Goal: Task Accomplishment & Management: Use online tool/utility

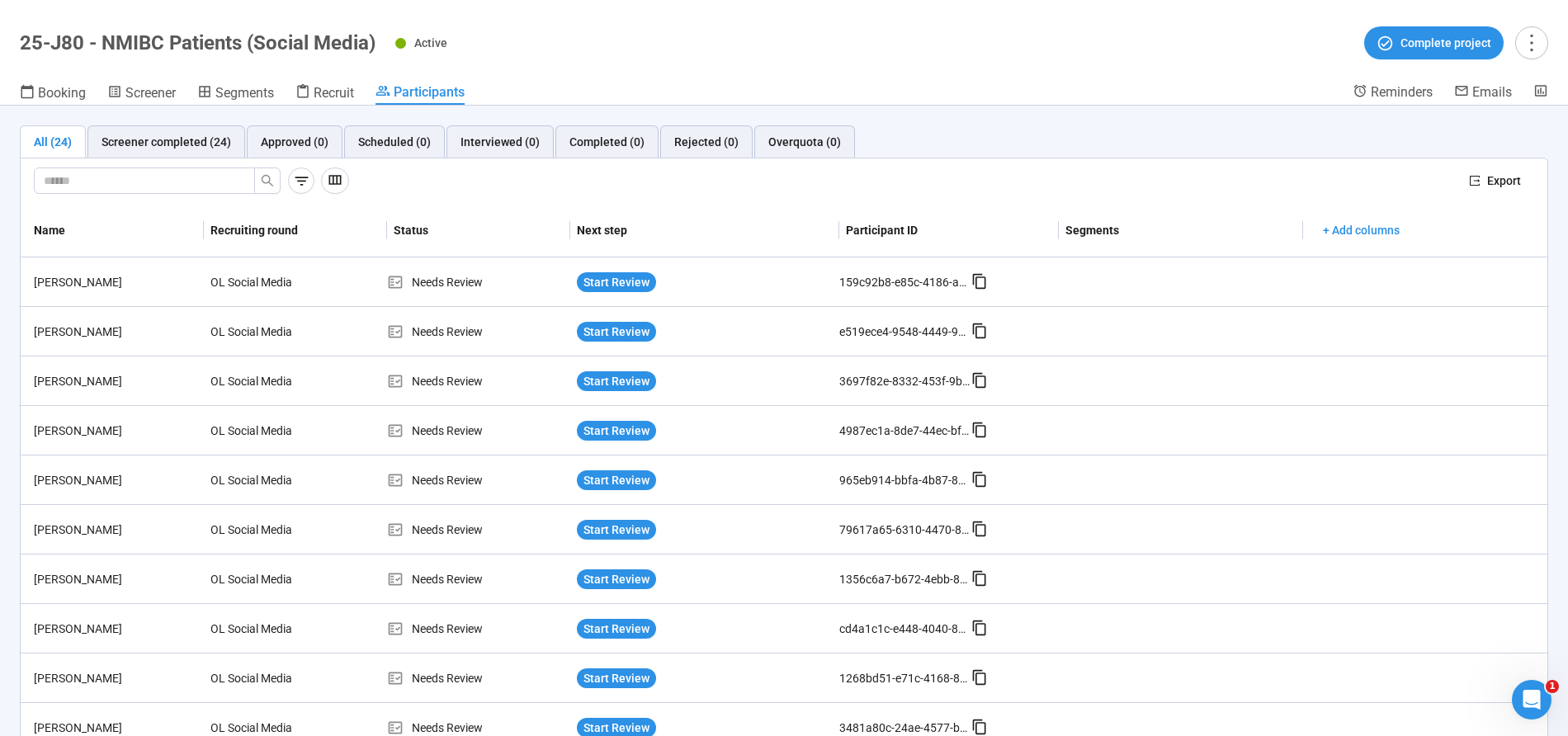
scroll to position [761, 0]
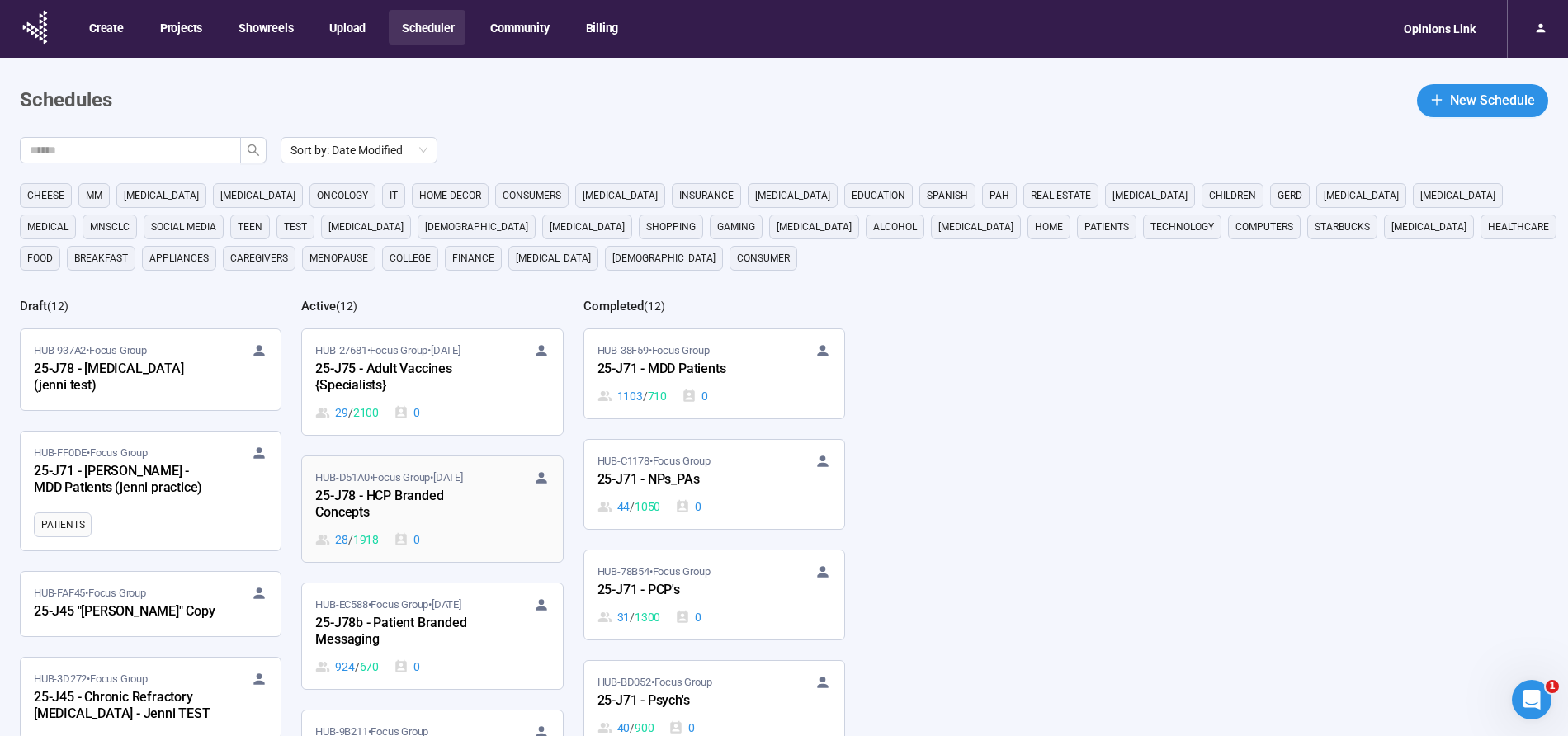
click at [403, 461] on link "HUB-D51A0 • Focus Group • [DATE]-J78 - HCP Branded Concepts 28 / 1918 0" at bounding box center [432, 509] width 260 height 105
click at [226, 157] on span at bounding box center [225, 150] width 10 height 18
type input "***"
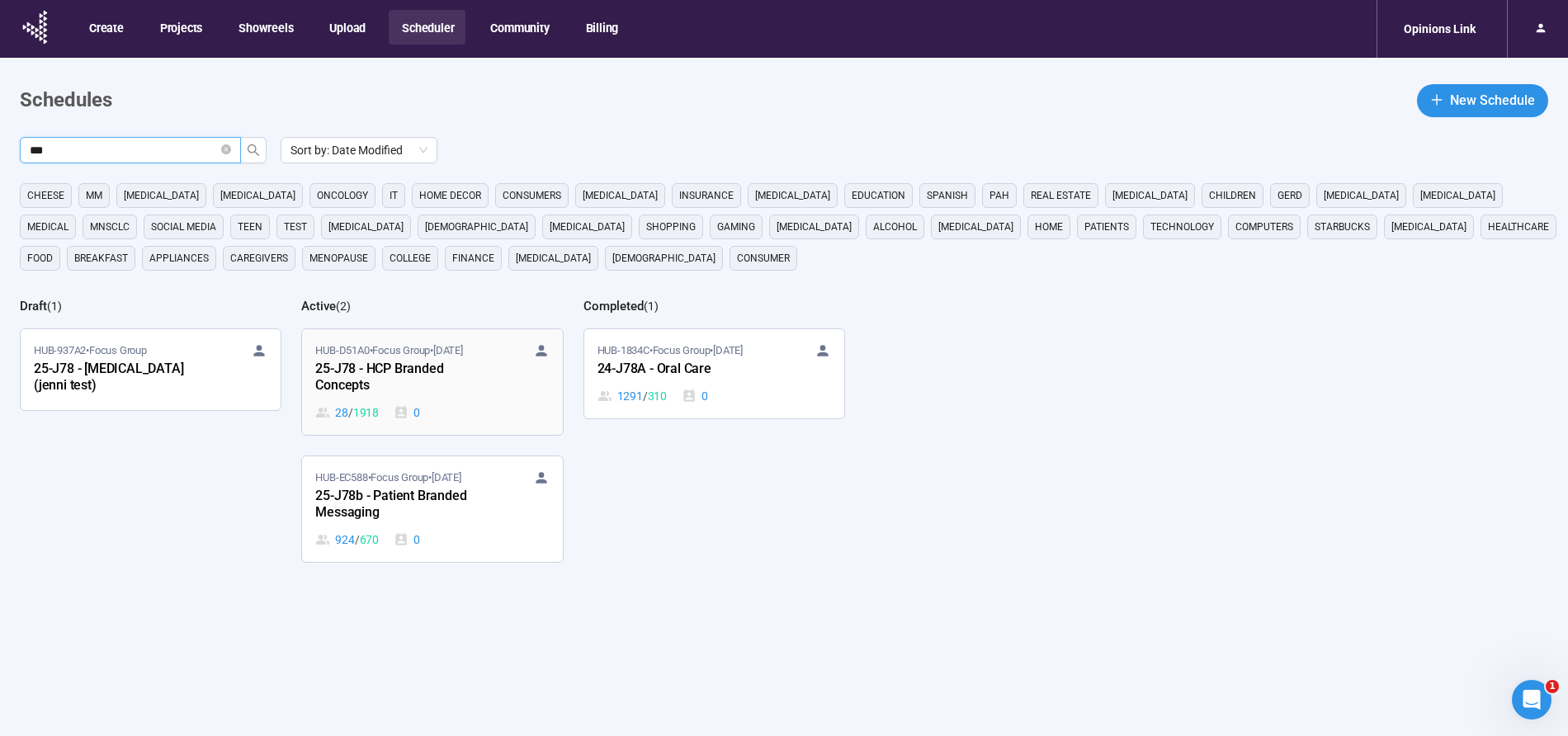
click at [417, 373] on div "25-J78 - HCP Branded Concepts" at bounding box center [406, 378] width 182 height 38
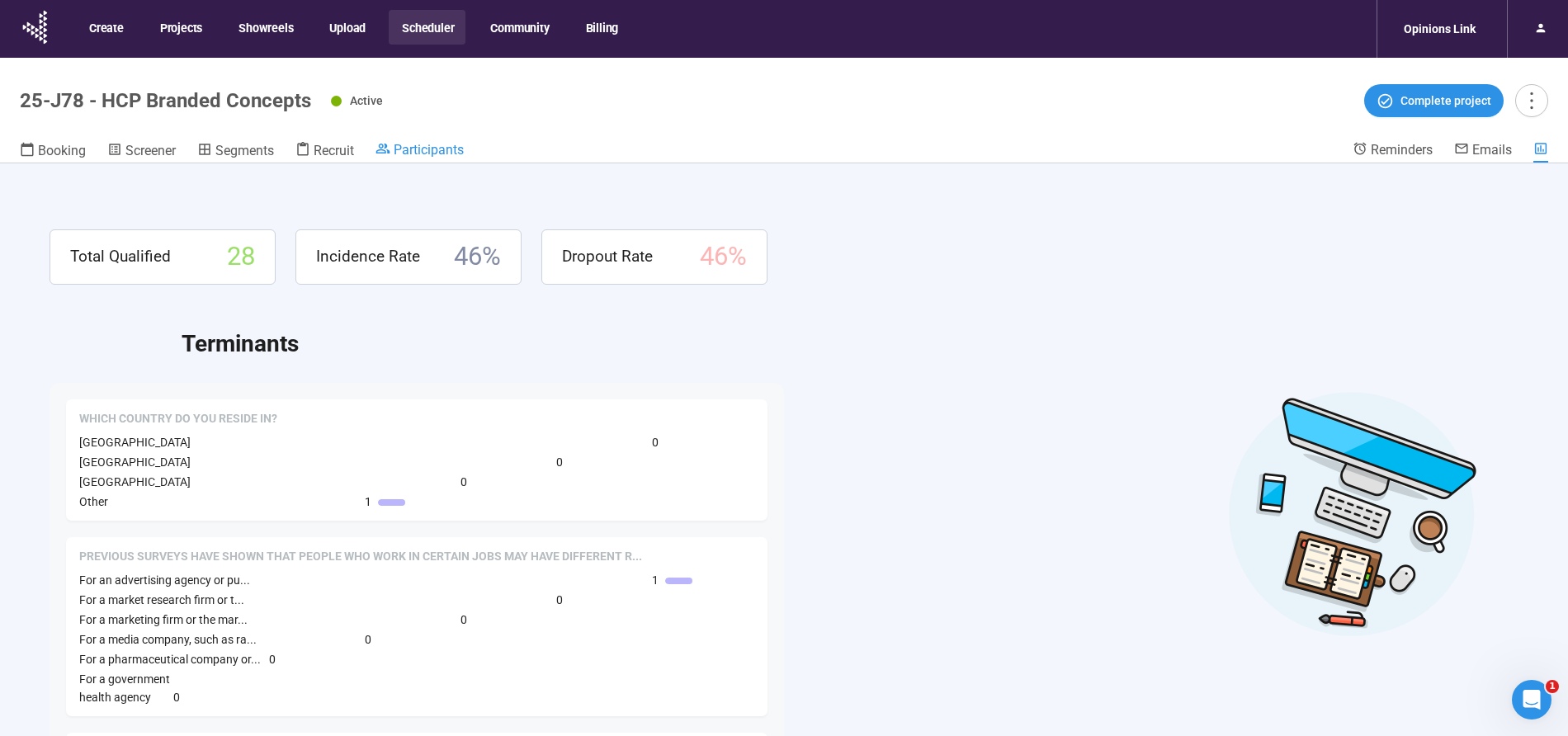
click at [442, 148] on span "Participants" at bounding box center [428, 149] width 70 height 15
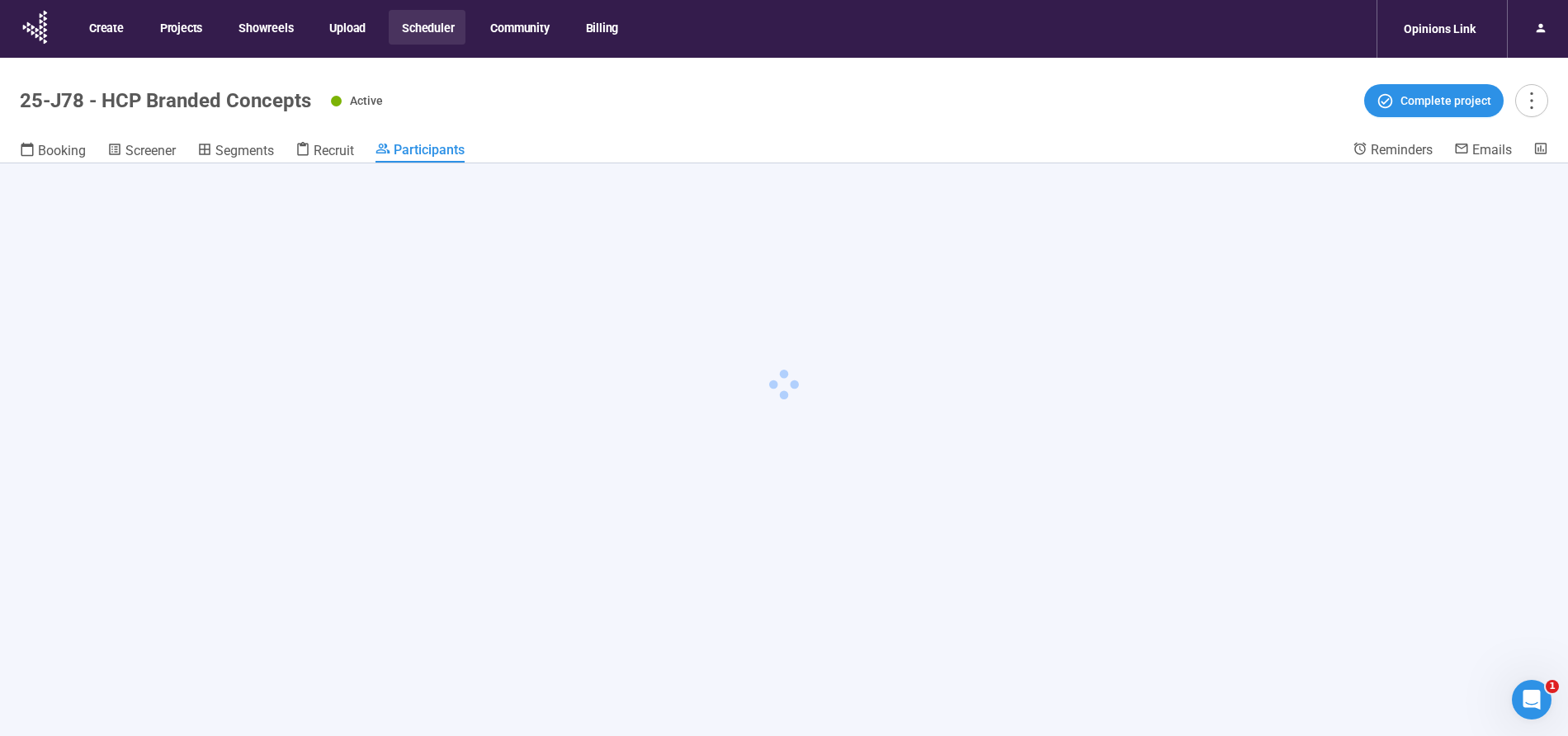
click at [1415, 287] on div at bounding box center [784, 479] width 1568 height 631
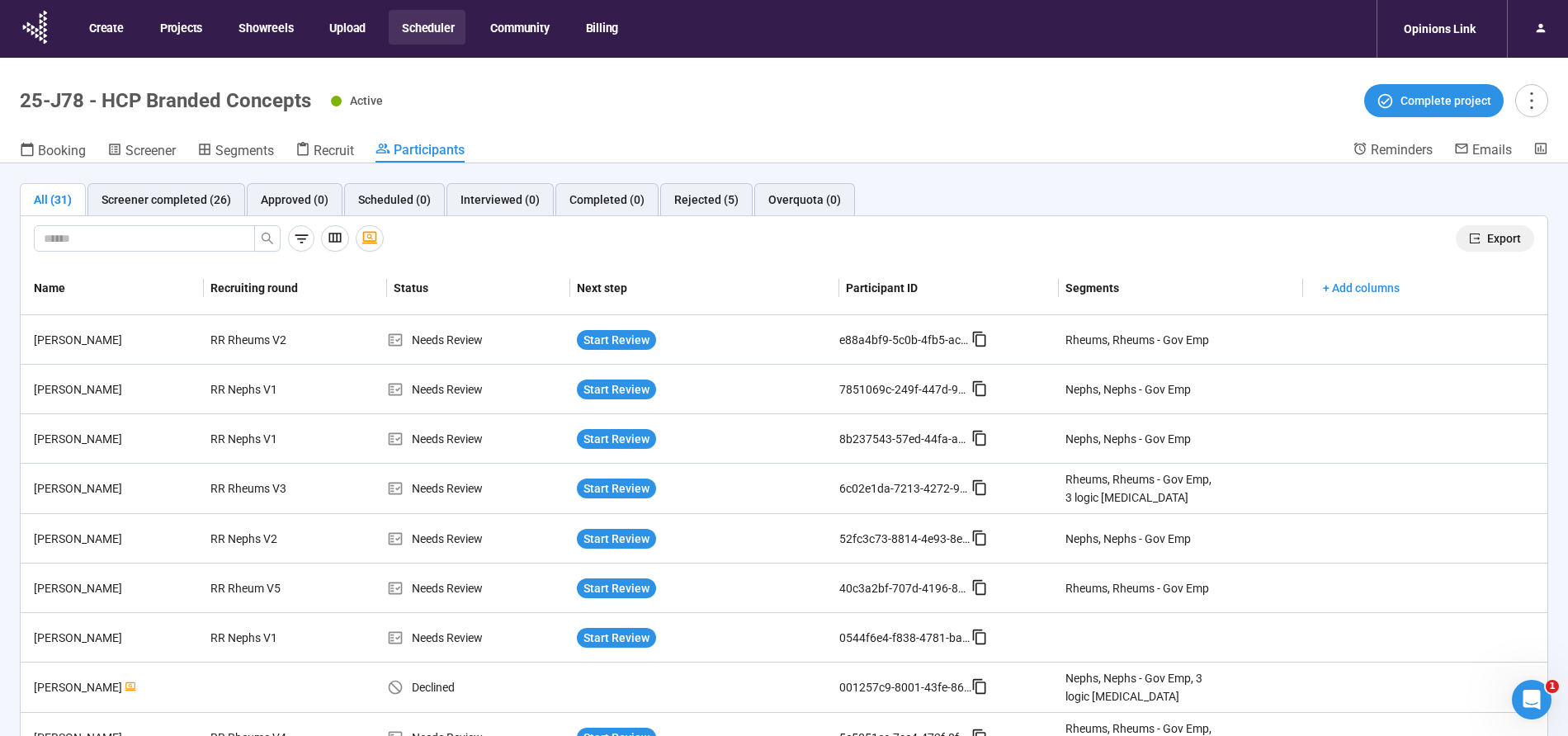
click at [1515, 235] on span "Export" at bounding box center [1503, 239] width 34 height 18
